Goal: Task Accomplishment & Management: Manage account settings

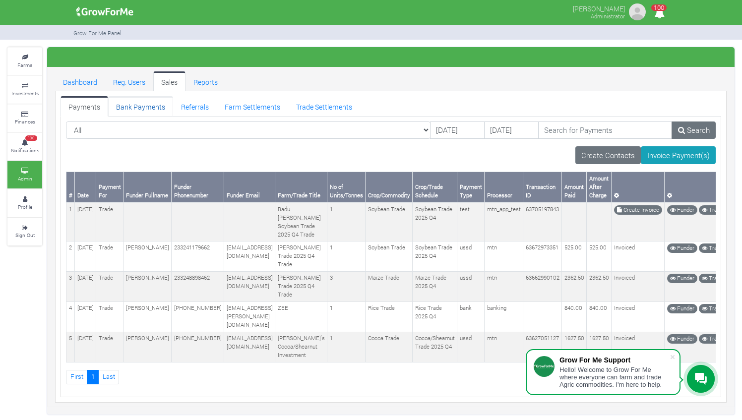
click at [123, 108] on link "Bank Payments" at bounding box center [140, 106] width 65 height 20
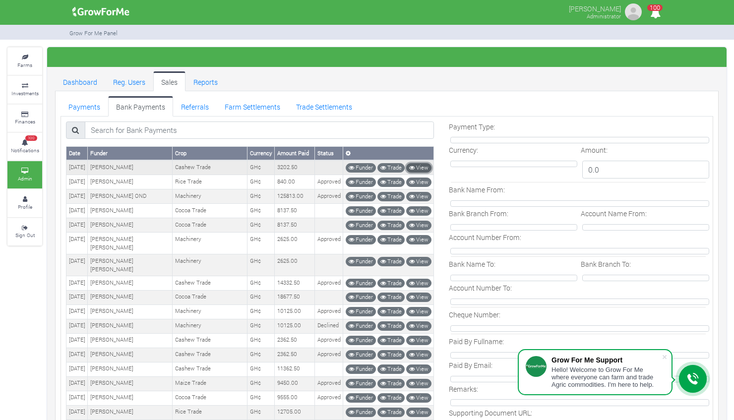
click at [414, 166] on icon at bounding box center [411, 167] width 5 height 5
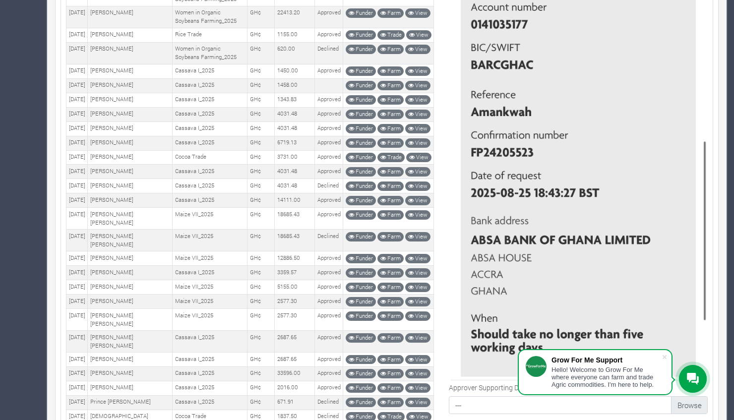
scroll to position [732, 0]
click at [515, 298] on img at bounding box center [578, 98] width 259 height 560
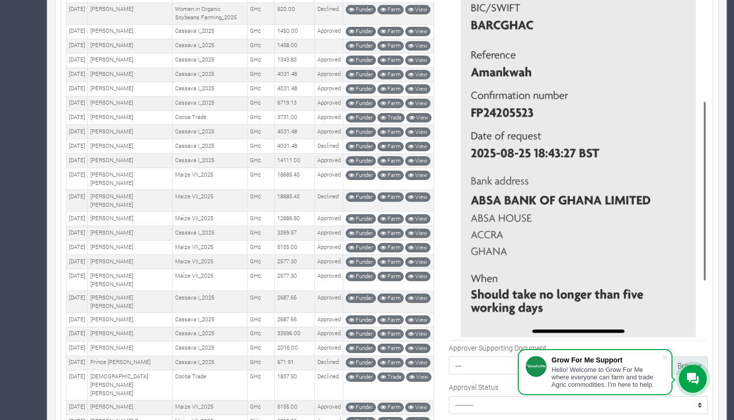
scroll to position [772, 0]
click at [561, 226] on img at bounding box center [578, 58] width 259 height 560
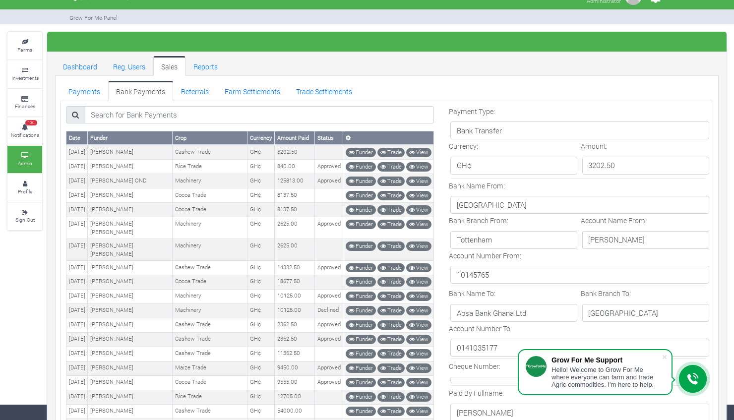
scroll to position [0, 0]
